Goal: Transaction & Acquisition: Purchase product/service

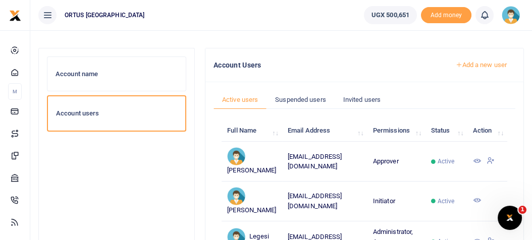
scroll to position [61, 0]
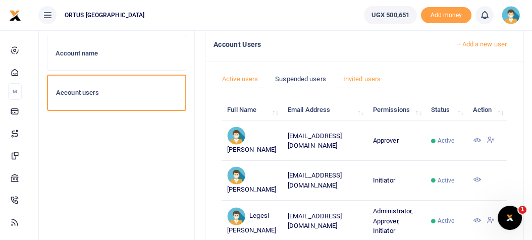
click at [360, 77] on link "Invited users" at bounding box center [362, 79] width 55 height 19
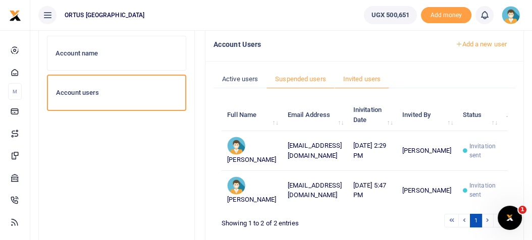
click at [296, 78] on link "Suspended users" at bounding box center [300, 79] width 68 height 19
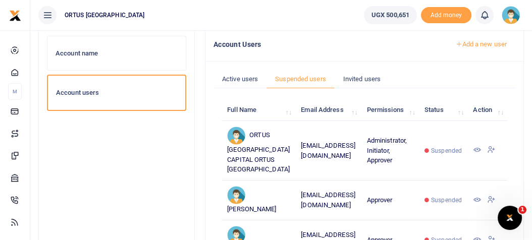
click at [159, 89] on h6 "Account users" at bounding box center [116, 93] width 121 height 8
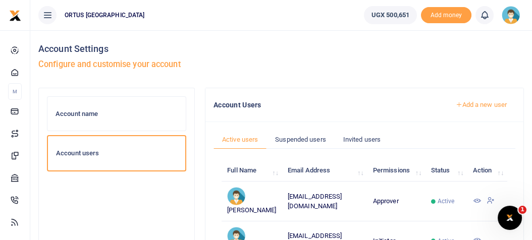
click at [113, 116] on h6 "Account name" at bounding box center [117, 114] width 122 height 8
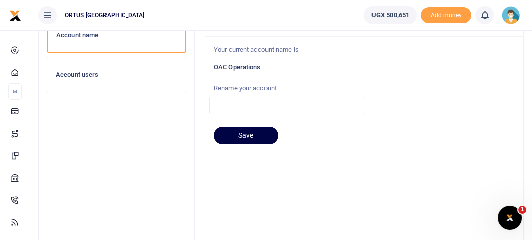
scroll to position [81, 0]
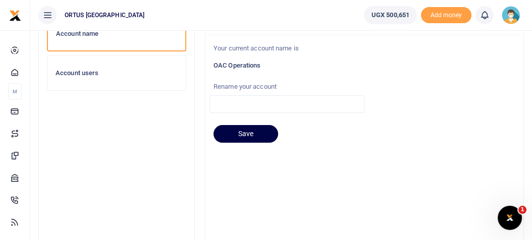
click at [516, 10] on img at bounding box center [511, 15] width 18 height 18
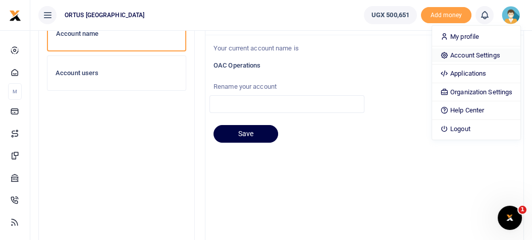
click at [497, 57] on link "Account Settings" at bounding box center [476, 55] width 88 height 14
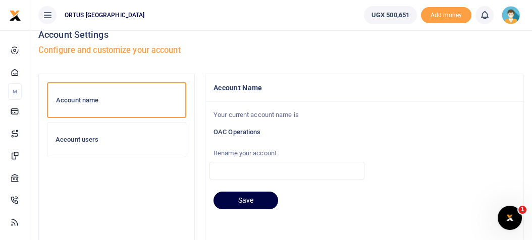
scroll to position [8, 0]
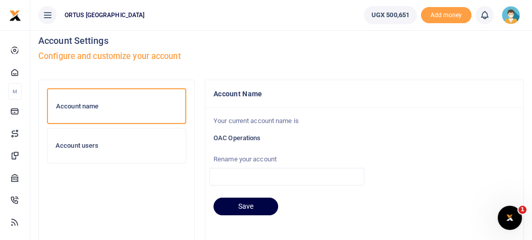
click at [87, 148] on h6 "Account users" at bounding box center [117, 146] width 122 height 8
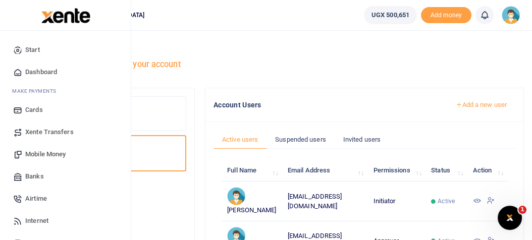
click at [38, 156] on span "Mobile Money" at bounding box center [45, 154] width 40 height 10
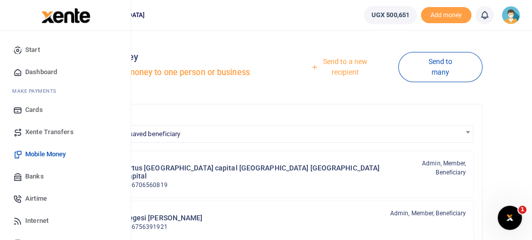
click at [41, 90] on span "ake Payments" at bounding box center [36, 91] width 39 height 8
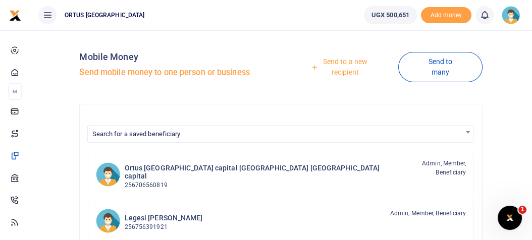
click at [349, 73] on link "Send to a new recipient" at bounding box center [341, 66] width 113 height 29
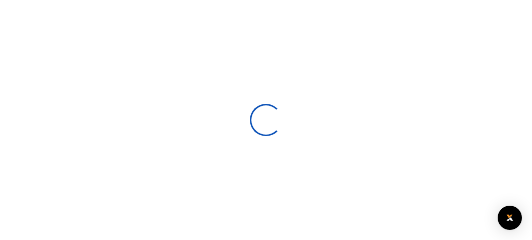
select select
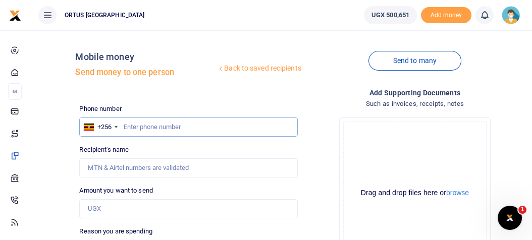
click at [174, 129] on input "text" at bounding box center [188, 127] width 218 height 19
type input "791566973"
type input "Robert Twinamasiko"
type input "791566973"
click at [139, 154] on div "Recipient's name Found Name is required." at bounding box center [188, 161] width 218 height 33
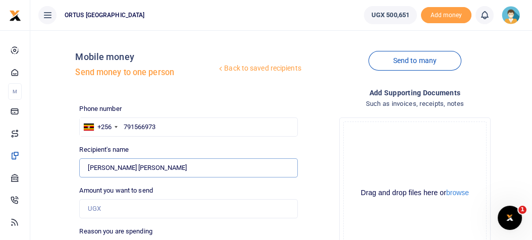
click at [155, 174] on input "Found" at bounding box center [188, 167] width 218 height 19
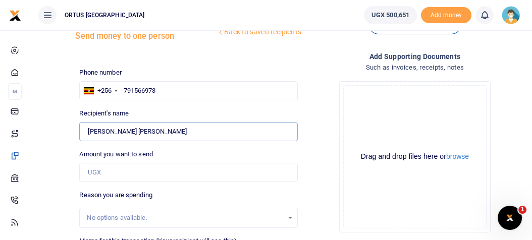
scroll to position [32, 0]
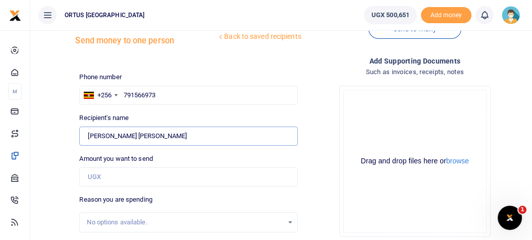
drag, startPoint x: 154, startPoint y: 138, endPoint x: 89, endPoint y: 134, distance: 65.2
click at [89, 134] on input "Found" at bounding box center [188, 136] width 218 height 19
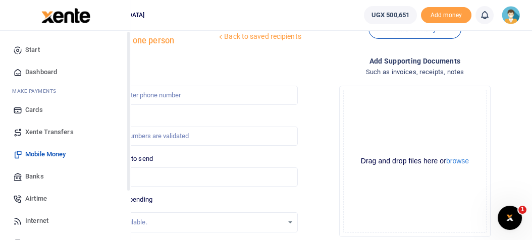
click at [39, 51] on span "Start" at bounding box center [32, 50] width 15 height 10
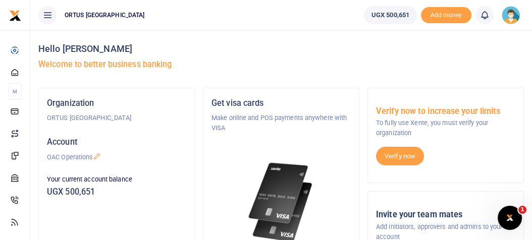
click at [512, 18] on img at bounding box center [511, 15] width 18 height 18
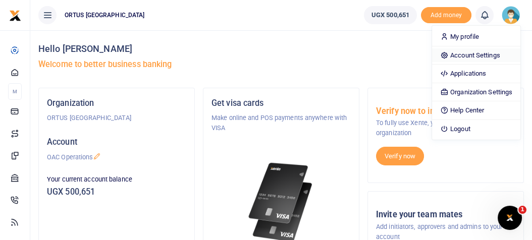
click at [492, 57] on link "Account Settings" at bounding box center [476, 55] width 88 height 14
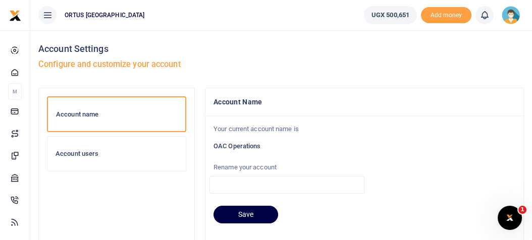
click at [155, 158] on div "Account users" at bounding box center [116, 154] width 138 height 34
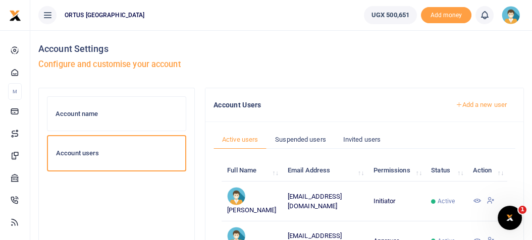
click at [104, 114] on h6 "Account name" at bounding box center [117, 114] width 122 height 8
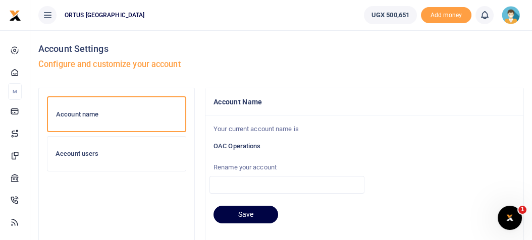
click at [155, 151] on h6 "Account users" at bounding box center [117, 154] width 122 height 8
